Goal: Task Accomplishment & Management: Manage account settings

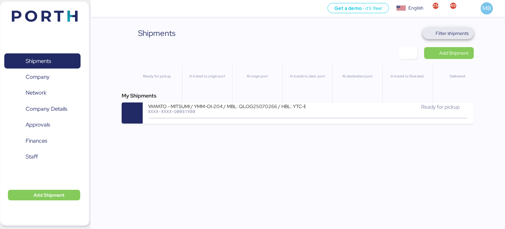
click at [453, 31] on span "Filter shipments" at bounding box center [452, 33] width 33 height 8
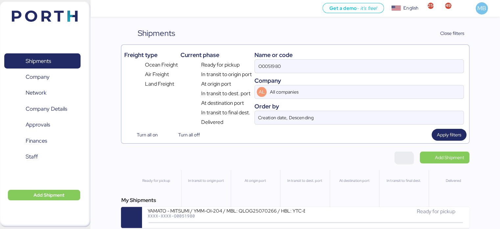
click at [406, 157] on span "button" at bounding box center [404, 157] width 8 height 9
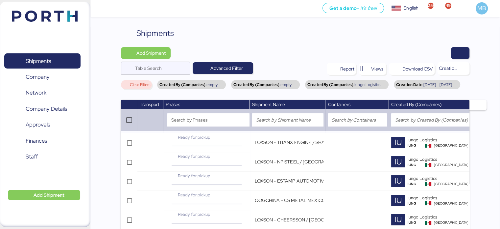
scroll to position [66, 0]
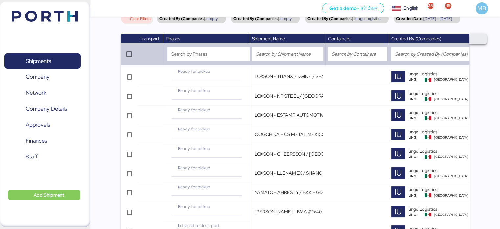
click at [477, 43] on span "button" at bounding box center [478, 39] width 7 height 8
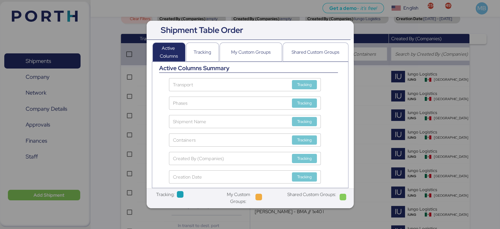
click at [491, 125] on div at bounding box center [250, 114] width 500 height 229
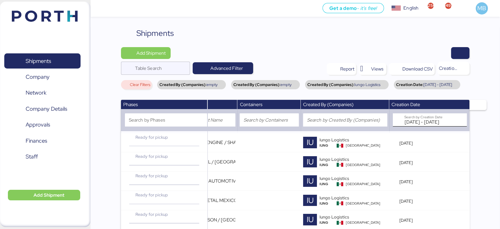
click at [425, 126] on input "[DATE] - [DATE]" at bounding box center [427, 119] width 47 height 13
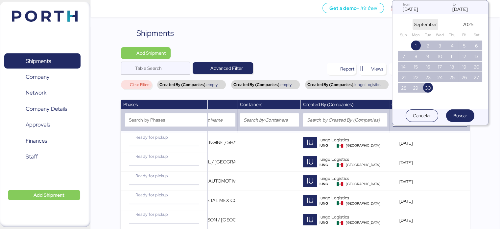
click at [429, 24] on span "September" at bounding box center [425, 24] width 23 height 8
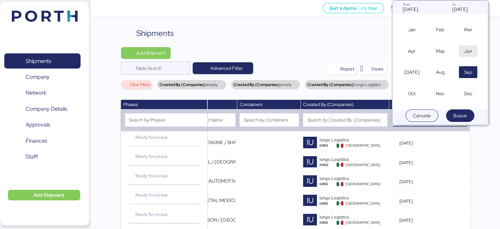
click at [468, 48] on span "Jun" at bounding box center [468, 51] width 8 height 8
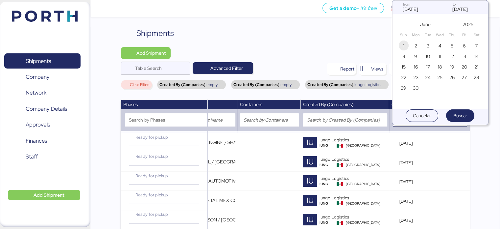
click at [404, 44] on span "1" at bounding box center [403, 46] width 1 height 8
click at [418, 85] on span "30" at bounding box center [416, 88] width 6 height 8
type input "Jun 1, 2025"
type input "Jun 30, 2025"
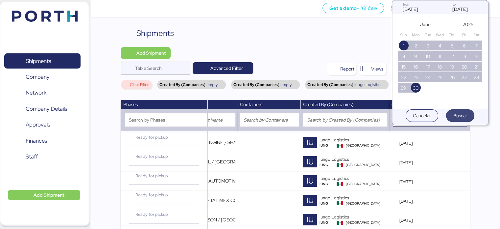
click at [462, 115] on span "Buscar" at bounding box center [460, 115] width 14 height 8
type input "Jun 1, 2025 - Jun 30, 2025"
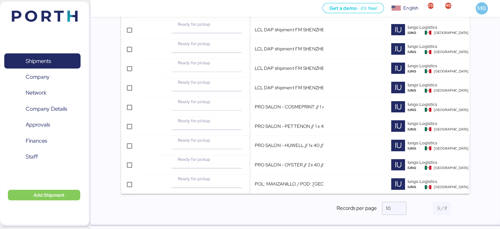
scroll to position [150, 0]
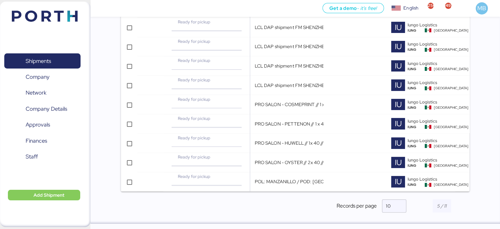
click at [464, 204] on div at bounding box center [441, 205] width 55 height 13
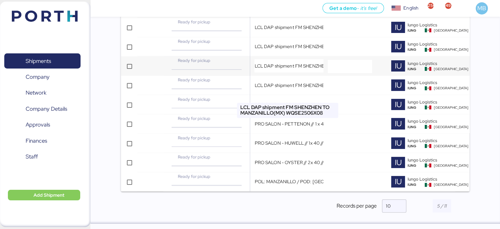
scroll to position [0, 0]
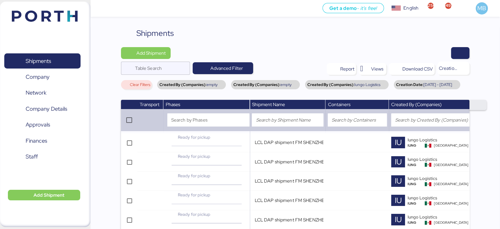
click at [477, 109] on span "button" at bounding box center [478, 105] width 7 height 8
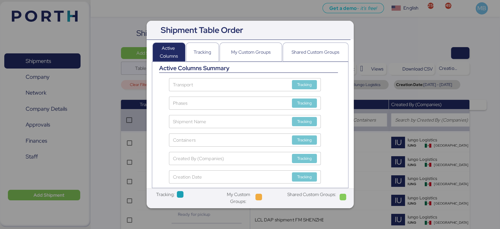
click at [496, 98] on div at bounding box center [250, 114] width 500 height 229
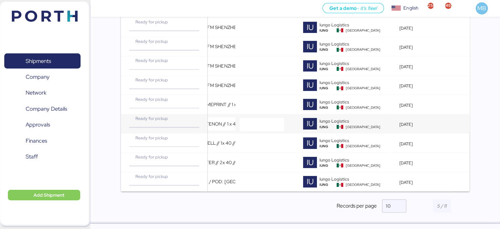
scroll to position [19, 0]
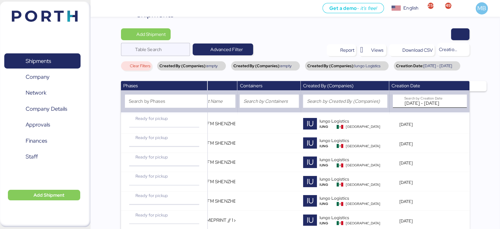
click at [434, 108] on input "Jun 1, 2025 - Jun 30, 2025" at bounding box center [427, 100] width 47 height 13
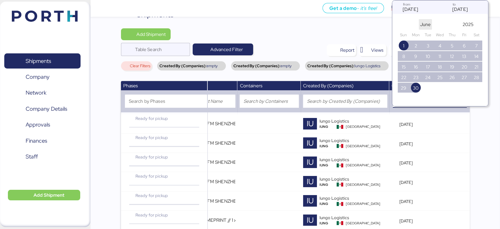
click at [424, 22] on span "June" at bounding box center [425, 24] width 11 height 8
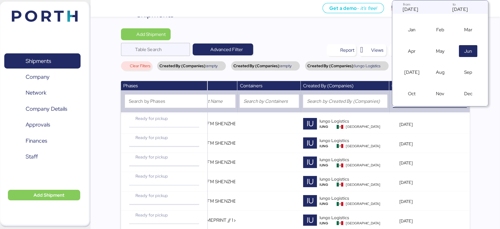
scroll to position [3, 0]
click at [415, 26] on span "Jan" at bounding box center [412, 27] width 8 height 8
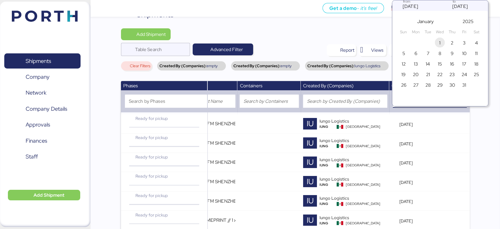
click at [439, 42] on span "1" at bounding box center [439, 43] width 7 height 8
click at [462, 84] on span "31" at bounding box center [464, 85] width 4 height 8
type input "Jan 1, 2025"
type input "Jan 31, 2025"
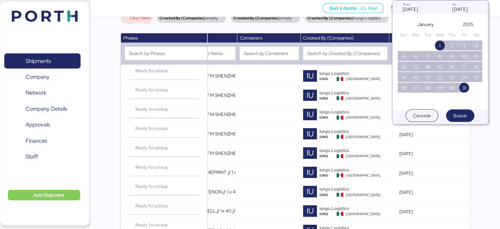
scroll to position [0, 0]
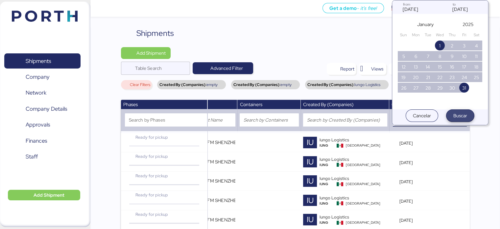
click at [463, 114] on span "Buscar" at bounding box center [460, 115] width 14 height 8
type input "Jan 1, 2025 - Jan 31, 2025"
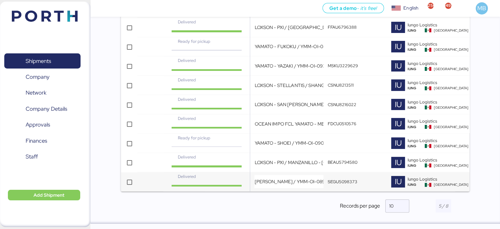
scroll to position [150, 0]
click at [467, 205] on span "button" at bounding box center [464, 206] width 9 height 2
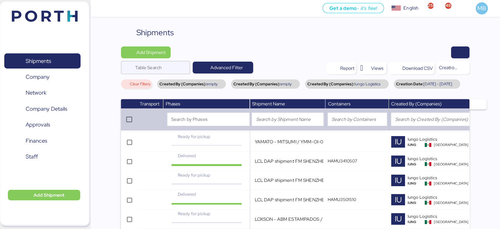
scroll to position [0, 0]
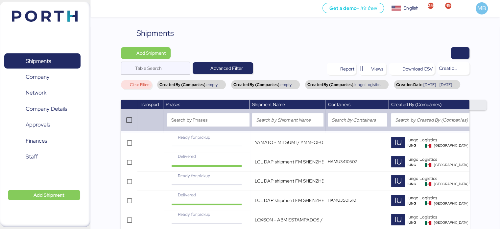
click at [479, 109] on span "button" at bounding box center [478, 105] width 7 height 8
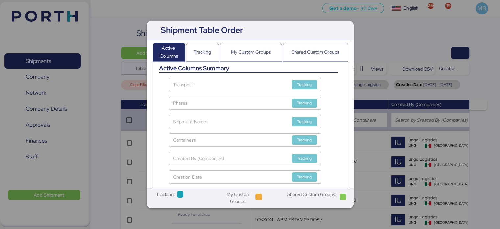
click at [476, 86] on div at bounding box center [250, 114] width 500 height 229
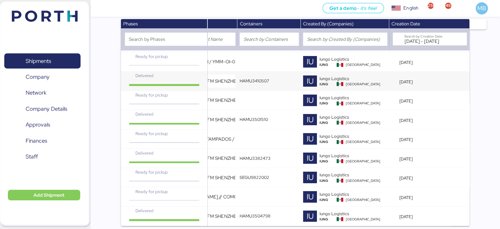
scroll to position [65, 0]
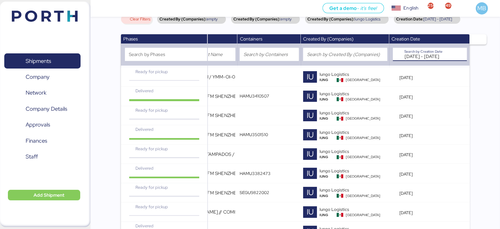
click at [433, 61] on input "Jan 1, 2025 - Jan 31, 2025" at bounding box center [427, 54] width 47 height 13
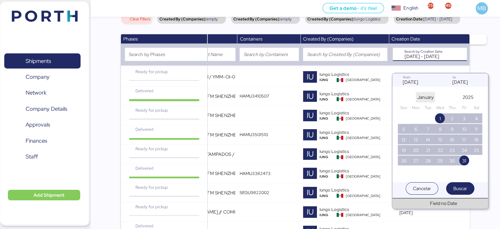
click at [425, 94] on span "January" at bounding box center [425, 97] width 16 height 8
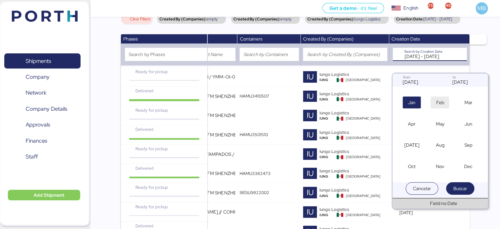
click at [439, 101] on span "Feb" at bounding box center [440, 102] width 8 height 8
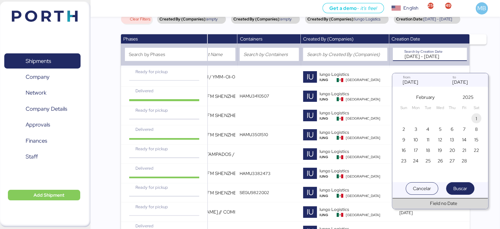
click at [477, 118] on span "1" at bounding box center [476, 118] width 7 height 8
click at [462, 159] on span "28" at bounding box center [464, 161] width 5 height 8
type input "[DATE]"
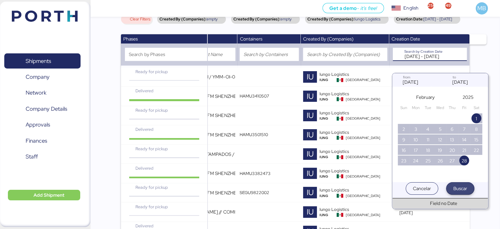
click at [462, 189] on span "Buscar" at bounding box center [460, 188] width 14 height 8
type input "[DATE] - [DATE]"
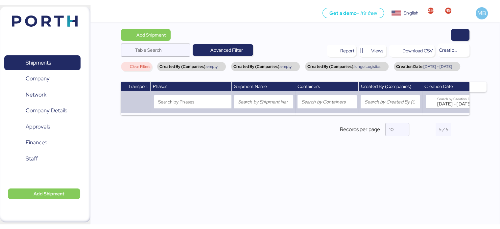
scroll to position [19, 0]
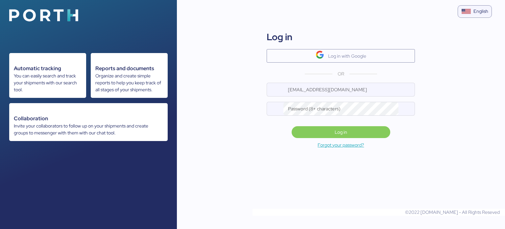
click at [354, 82] on div "Log in Log in with Google OR [EMAIL_ADDRESS][DOMAIN_NAME] Password (8+ characte…" at bounding box center [341, 74] width 164 height 99
click at [353, 88] on input "[EMAIL_ADDRESS][DOMAIN_NAME]" at bounding box center [349, 89] width 132 height 13
type input "[PERSON_NAME][EMAIL_ADDRESS][DOMAIN_NAME]"
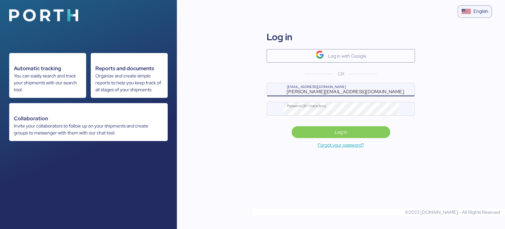
click at [374, 131] on span "Log in" at bounding box center [341, 131] width 88 height 9
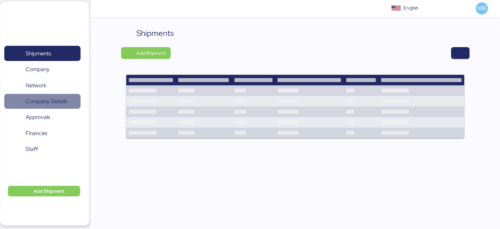
click at [58, 101] on span "Company Details" at bounding box center [46, 101] width 41 height 10
click at [61, 102] on span "Company Details" at bounding box center [46, 101] width 41 height 10
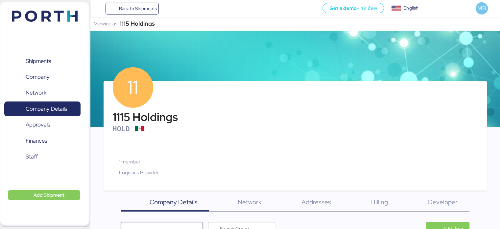
click at [156, 22] on div "Viewing as 1115 Holdings" at bounding box center [295, 24] width 410 height 14
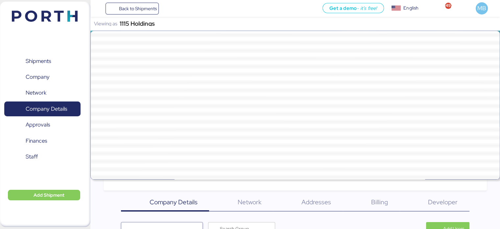
scroll to position [18154, 0]
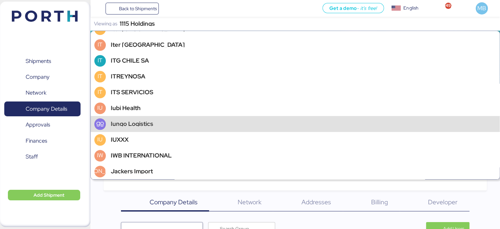
click at [147, 125] on div "Iungo Logistics" at bounding box center [132, 123] width 42 height 5
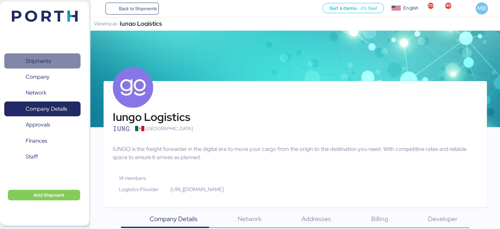
click at [41, 60] on span "Shipments" at bounding box center [38, 61] width 25 height 10
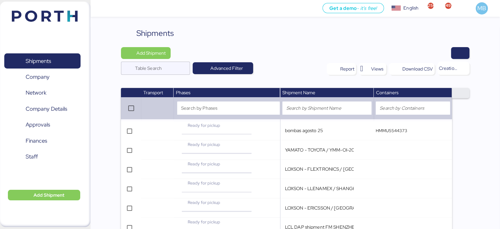
click at [463, 92] on span "button" at bounding box center [460, 93] width 7 height 8
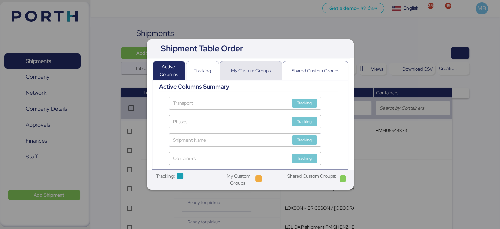
click at [249, 70] on div "My Custom Groups" at bounding box center [250, 70] width 39 height 8
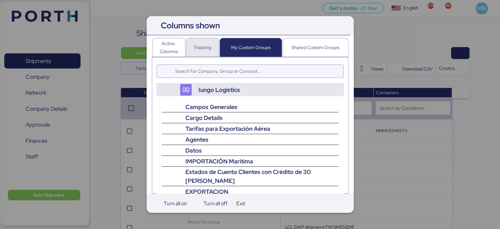
click at [202, 41] on div "Tracking" at bounding box center [202, 47] width 17 height 18
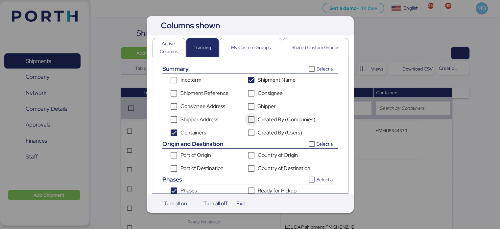
click at [253, 119] on icon "Created By (Companies)" at bounding box center [251, 119] width 5 height 5
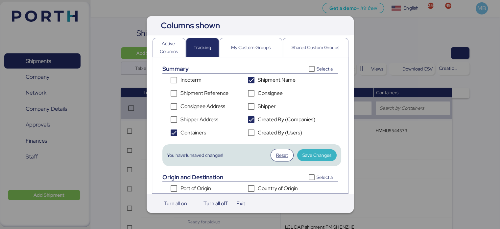
click at [309, 154] on span "Save Changes" at bounding box center [317, 155] width 29 height 8
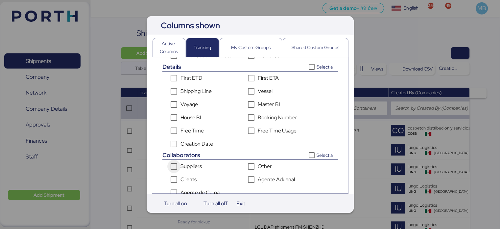
scroll to position [187, 0]
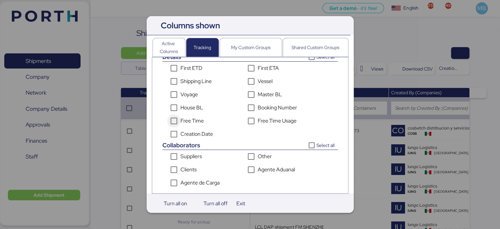
click at [174, 119] on icon "Free Time" at bounding box center [174, 120] width 5 height 3
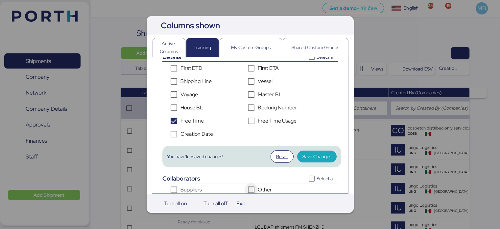
click at [316, 153] on span "Save Changes" at bounding box center [317, 156] width 29 height 8
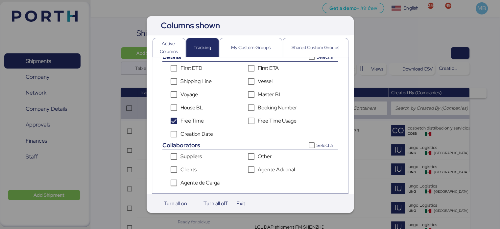
click at [488, 118] on div at bounding box center [250, 114] width 500 height 229
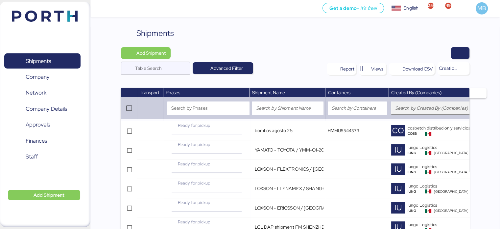
click at [428, 108] on input "search" at bounding box center [433, 108] width 76 height 8
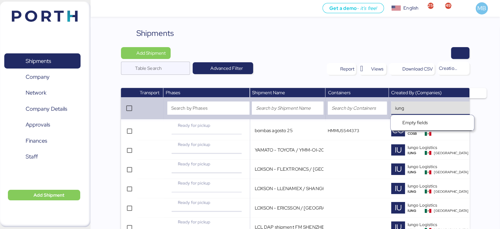
type input "iungo"
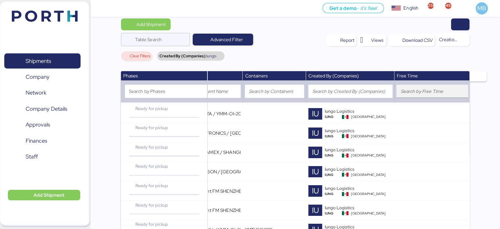
scroll to position [7, 0]
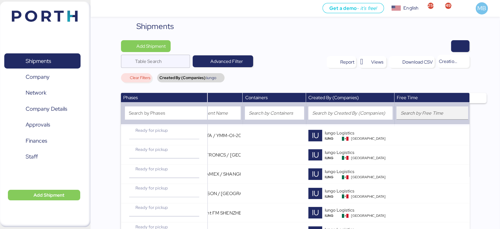
click at [438, 111] on input "search" at bounding box center [433, 113] width 64 height 8
click at [354, 110] on input "search" at bounding box center [350, 113] width 76 height 8
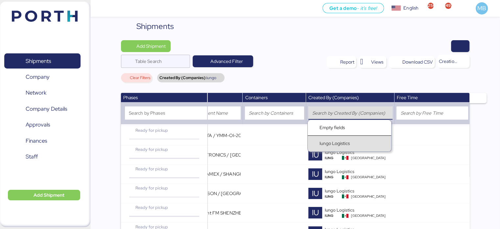
click at [350, 143] on div "Iungo Logistics" at bounding box center [335, 143] width 30 height 7
type input "Iungo Logistics"
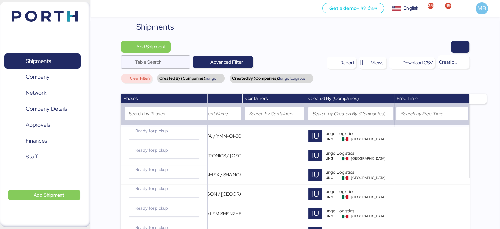
scroll to position [0, 0]
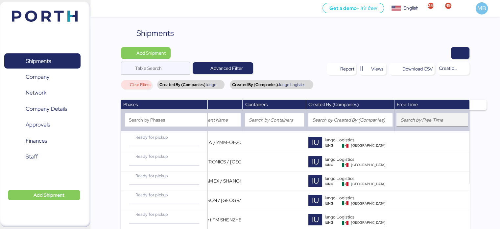
click at [427, 119] on input "search" at bounding box center [433, 120] width 64 height 8
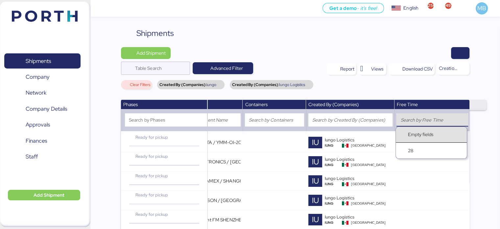
click at [475, 104] on span "button" at bounding box center [478, 105] width 7 height 8
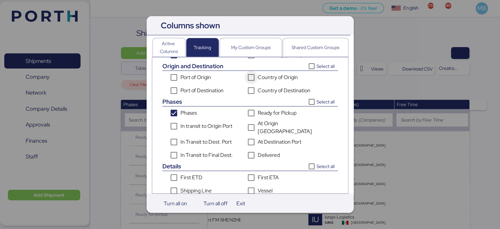
scroll to position [187, 0]
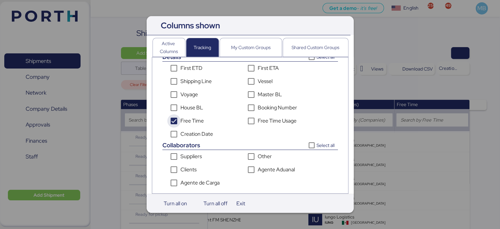
click at [171, 119] on icon "Free Time" at bounding box center [173, 120] width 5 height 5
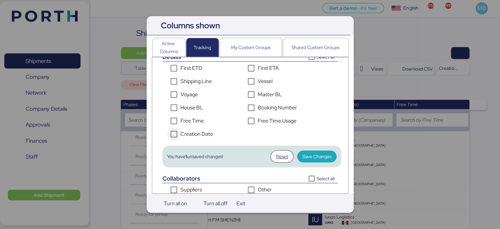
click at [173, 132] on icon "Creation Date" at bounding box center [174, 133] width 5 height 3
click at [316, 153] on span "Save Changes" at bounding box center [317, 156] width 29 height 8
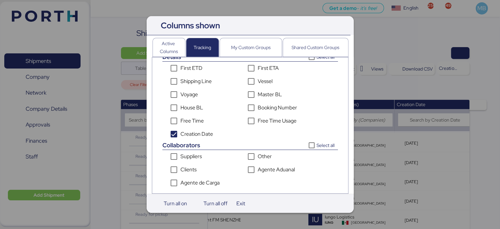
click at [480, 143] on div at bounding box center [250, 114] width 500 height 229
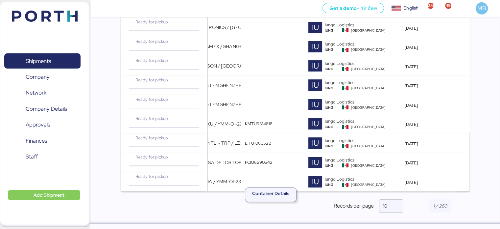
scroll to position [0, 0]
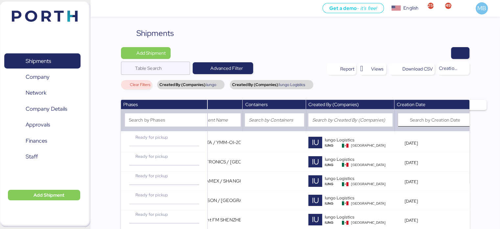
click at [448, 122] on input "Search by Creation Date" at bounding box center [441, 119] width 62 height 13
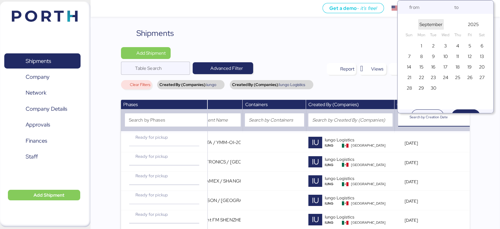
click at [432, 25] on span "September" at bounding box center [431, 24] width 23 height 8
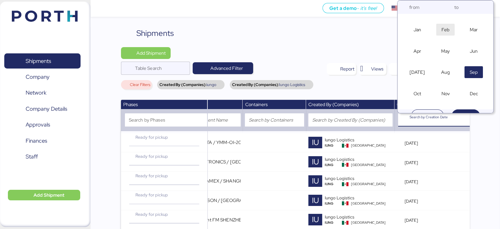
click at [447, 30] on span "Feb" at bounding box center [446, 30] width 8 height 8
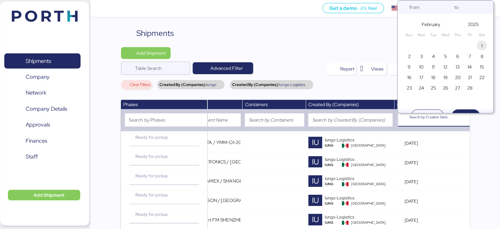
click at [483, 44] on span "1" at bounding box center [481, 46] width 7 height 8
click at [471, 87] on span "28" at bounding box center [469, 88] width 5 height 8
type input "[DATE]"
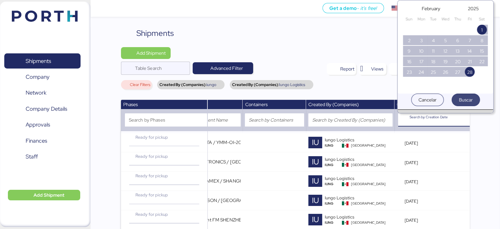
scroll to position [22, 0]
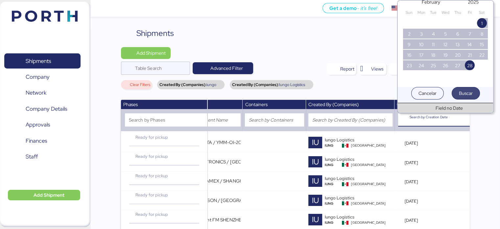
click at [462, 95] on span "Buscar" at bounding box center [466, 93] width 14 height 8
type input "[DATE] - [DATE]"
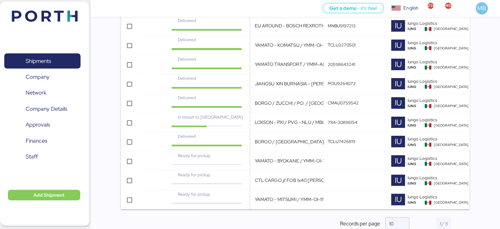
scroll to position [132, 0]
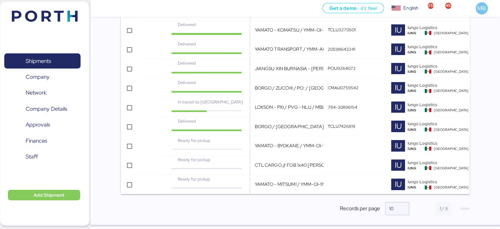
click at [463, 209] on span "button" at bounding box center [464, 208] width 9 height 2
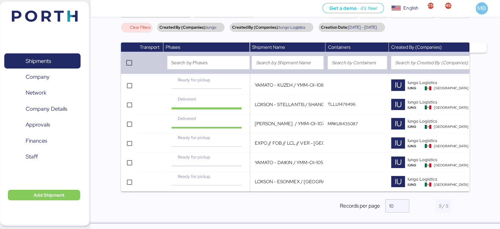
scroll to position [0, 88]
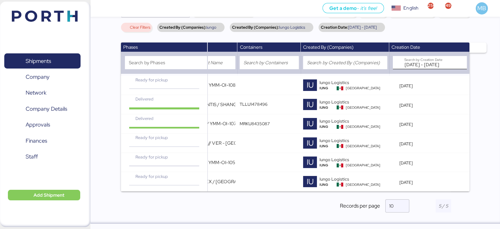
click at [424, 56] on input "[DATE] - [DATE]" at bounding box center [427, 62] width 47 height 13
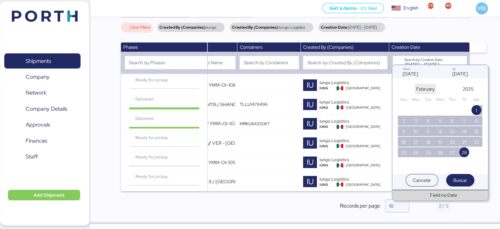
click at [420, 87] on span "February" at bounding box center [425, 89] width 18 height 8
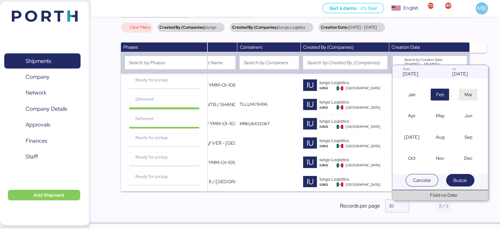
click at [465, 95] on span "Mar" at bounding box center [468, 94] width 8 height 8
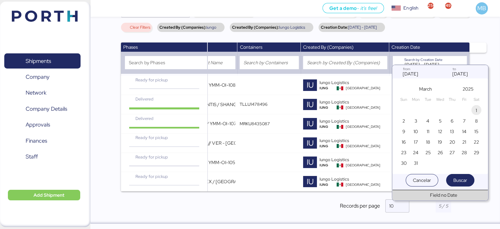
click at [478, 110] on span "1" at bounding box center [476, 110] width 7 height 8
click at [416, 163] on span "31" at bounding box center [416, 163] width 4 height 8
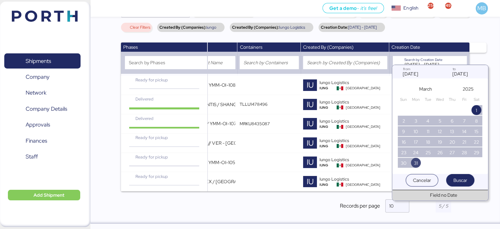
type input "[DATE]"
click at [459, 177] on span "Buscar" at bounding box center [460, 180] width 14 height 8
type input "[DATE] - [DATE]"
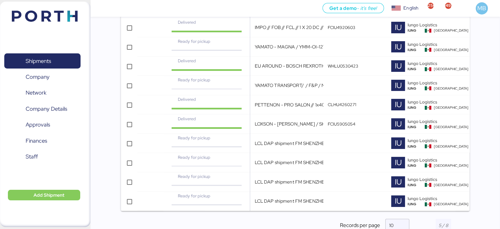
scroll to position [138, 0]
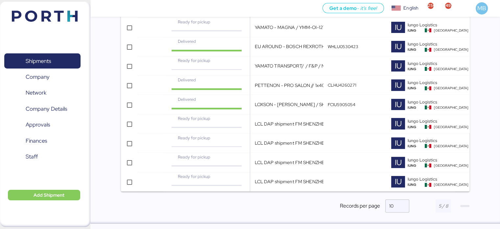
click at [466, 205] on span "button" at bounding box center [464, 206] width 9 height 2
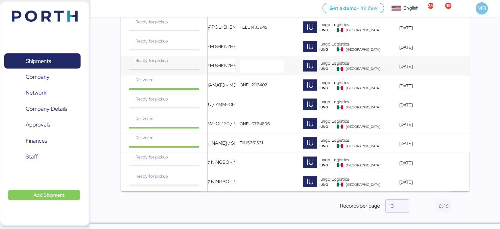
scroll to position [54, 0]
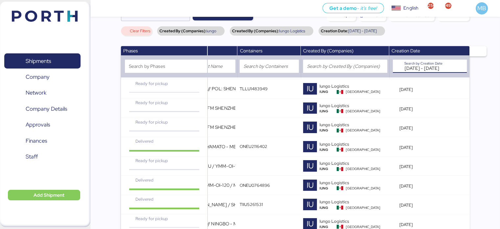
click at [431, 63] on input "[DATE] - [DATE]" at bounding box center [427, 66] width 47 height 13
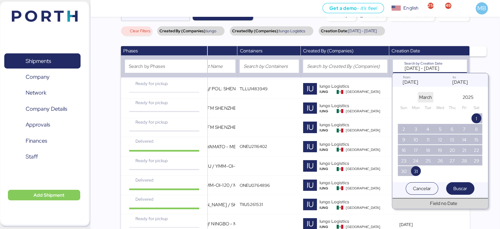
click at [432, 98] on span "March" at bounding box center [425, 97] width 15 height 11
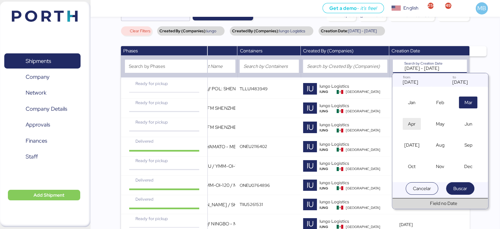
click at [409, 126] on span "Apr" at bounding box center [412, 124] width 8 height 8
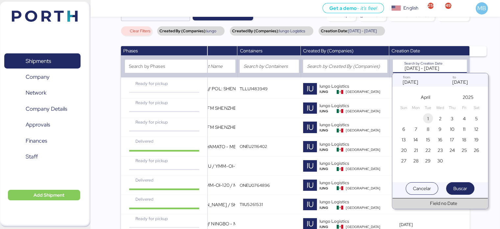
click at [429, 116] on span "1" at bounding box center [428, 118] width 7 height 8
click at [441, 159] on span "30" at bounding box center [440, 161] width 6 height 8
type input "[DATE]"
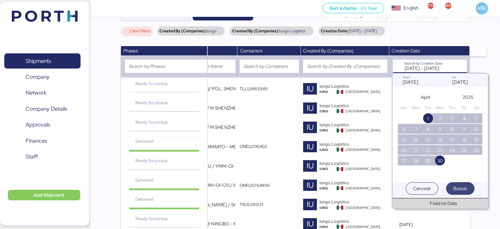
click at [461, 188] on span "Buscar" at bounding box center [460, 188] width 14 height 8
type input "[DATE] - [DATE]"
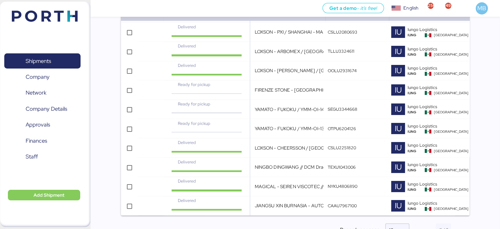
scroll to position [138, 0]
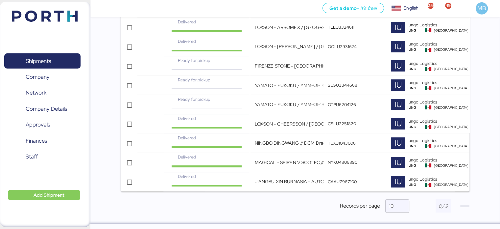
click at [467, 205] on span "button" at bounding box center [464, 206] width 9 height 2
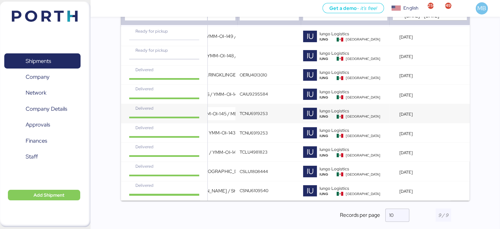
scroll to position [0, 0]
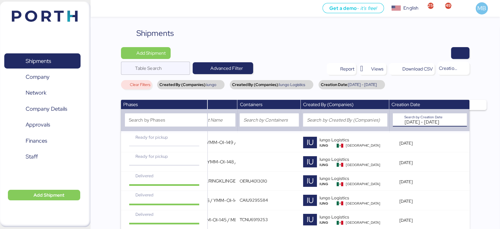
click at [429, 121] on input "[DATE] - [DATE]" at bounding box center [427, 119] width 47 height 13
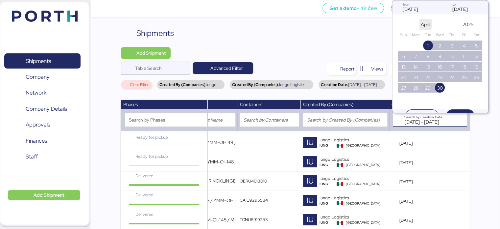
click at [422, 23] on span "April" at bounding box center [426, 24] width 10 height 8
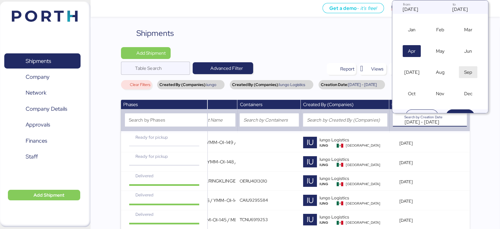
click at [464, 73] on span "Sep" at bounding box center [468, 72] width 18 height 12
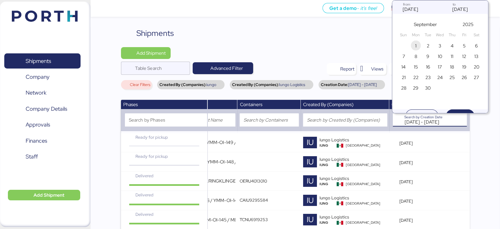
click at [415, 44] on span "1" at bounding box center [415, 46] width 1 height 8
click at [430, 88] on span "30" at bounding box center [428, 88] width 6 height 8
type input "[DATE]"
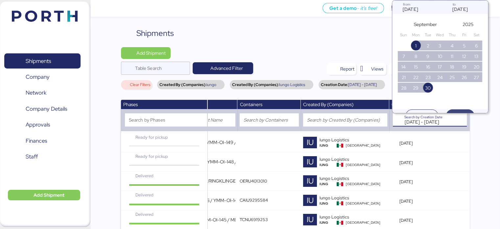
scroll to position [22, 0]
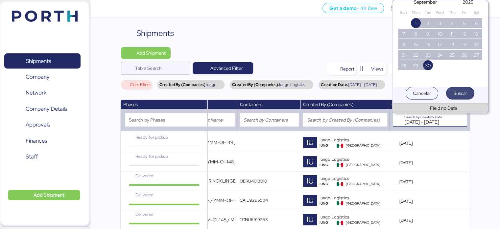
click at [459, 93] on span "Buscar" at bounding box center [460, 93] width 14 height 8
type input "[DATE] - [DATE]"
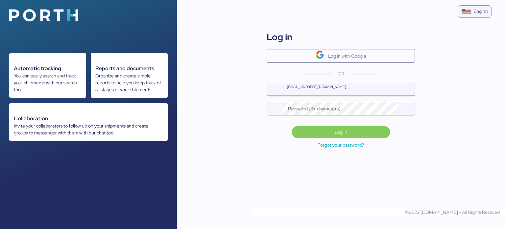
click at [370, 93] on input "name@company.com" at bounding box center [349, 89] width 132 height 13
type input "miguel@iungo.mx"
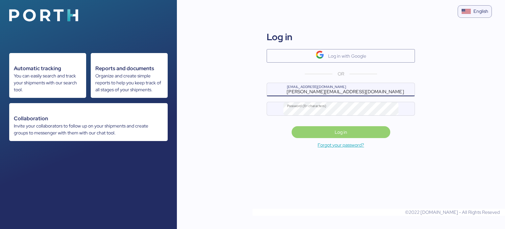
click at [342, 130] on span "Log in" at bounding box center [341, 132] width 12 height 8
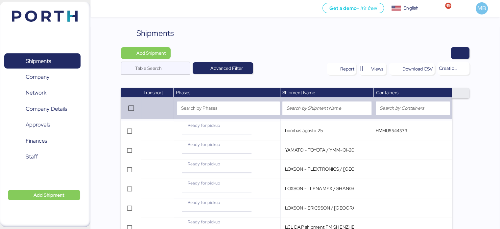
click at [461, 93] on span "button" at bounding box center [460, 93] width 7 height 8
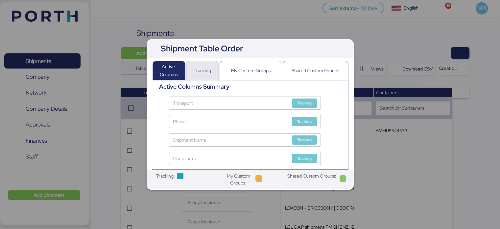
click at [201, 71] on div "Tracking" at bounding box center [202, 70] width 17 height 8
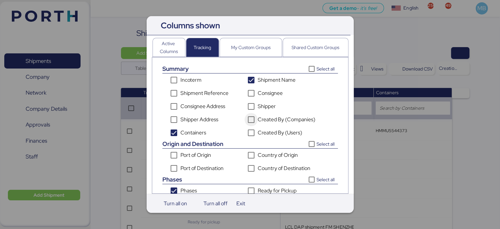
click at [255, 121] on div "Created By (Companies)" at bounding box center [251, 119] width 13 height 13
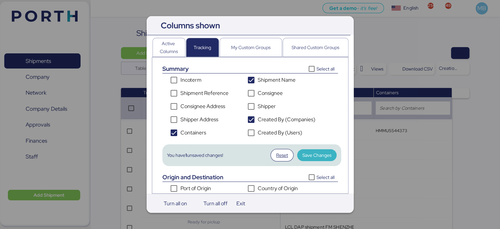
click at [313, 155] on span "Save Changes" at bounding box center [317, 155] width 29 height 8
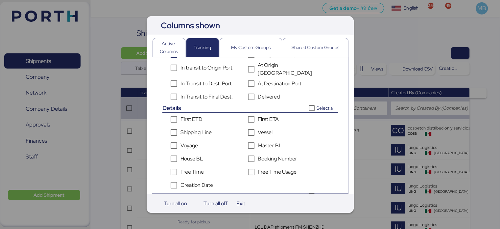
scroll to position [187, 0]
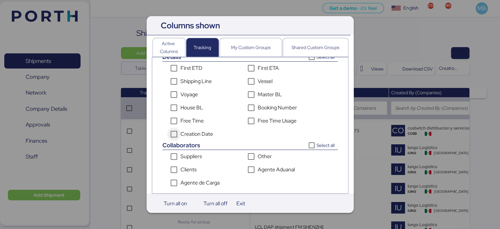
click at [175, 134] on icon "Creation Date" at bounding box center [173, 133] width 5 height 5
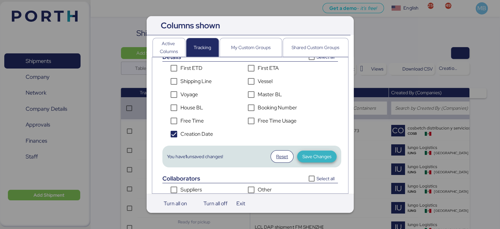
click at [310, 155] on span "Save Changes" at bounding box center [317, 156] width 29 height 8
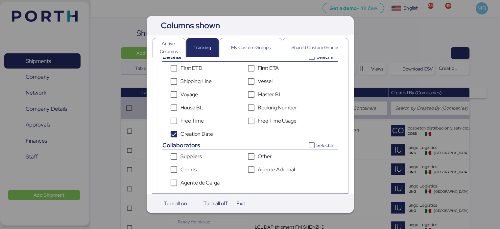
click at [481, 95] on div at bounding box center [250, 114] width 500 height 229
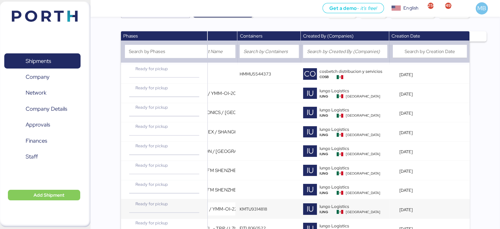
scroll to position [0, 0]
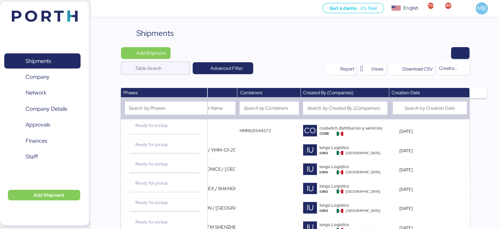
click at [353, 115] on td at bounding box center [345, 109] width 88 height 24
click at [351, 110] on input "search" at bounding box center [345, 108] width 76 height 8
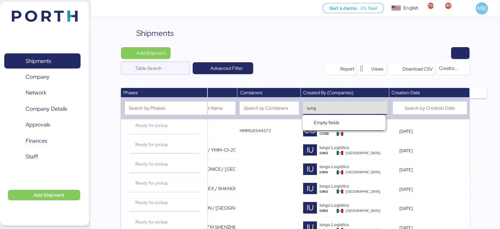
type input "iungo"
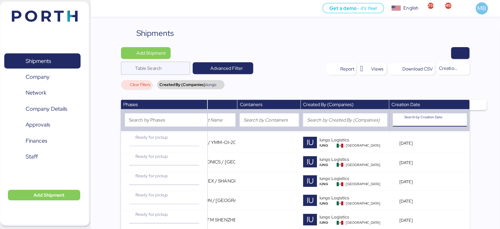
click at [428, 121] on input "Search by Creation Date" at bounding box center [435, 119] width 62 height 13
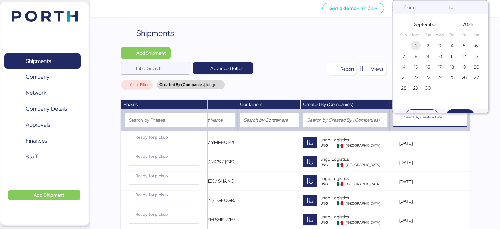
click at [416, 44] on span "1" at bounding box center [415, 46] width 1 height 8
click at [431, 88] on span "30" at bounding box center [428, 88] width 7 height 8
type input "[DATE]"
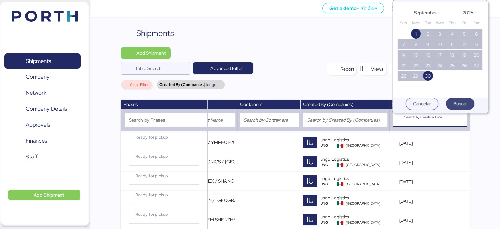
scroll to position [22, 0]
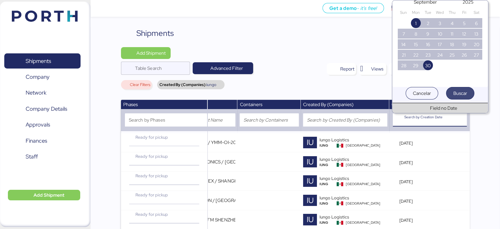
click at [461, 91] on span "Buscar" at bounding box center [460, 93] width 14 height 8
type input "[DATE] - [DATE]"
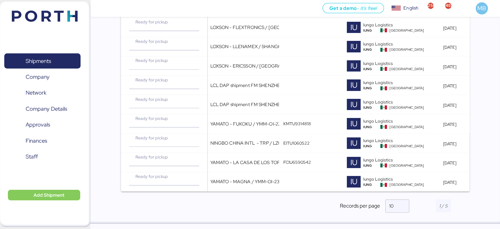
scroll to position [0, 88]
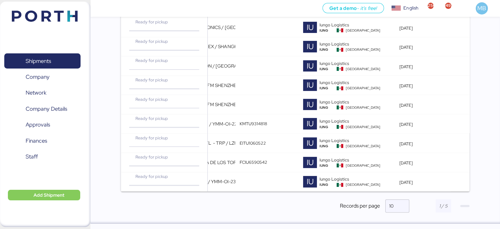
click at [465, 206] on span "button" at bounding box center [464, 206] width 9 height 2
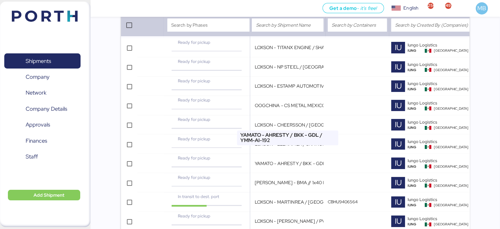
scroll to position [0, 0]
